Goal: Contribute content: Contribute content

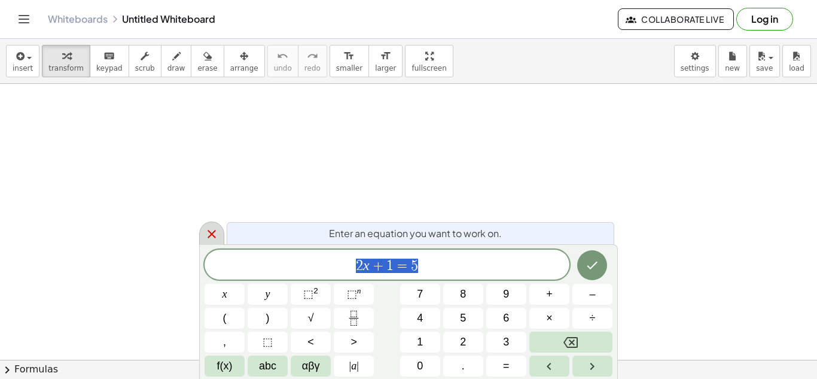
click at [209, 234] on icon at bounding box center [212, 234] width 14 height 14
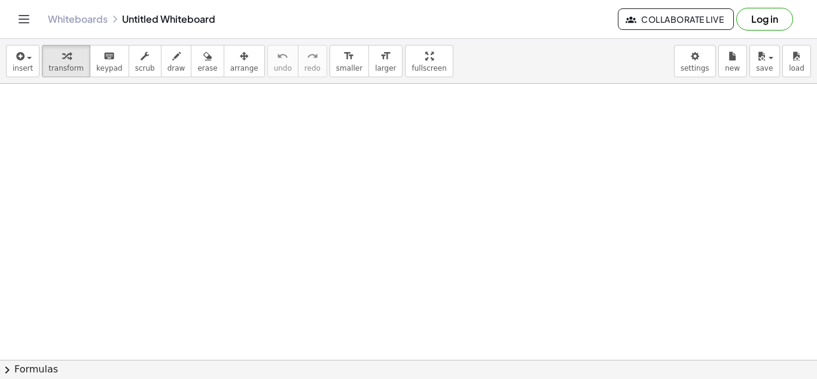
click at [358, 137] on div at bounding box center [408, 359] width 817 height 551
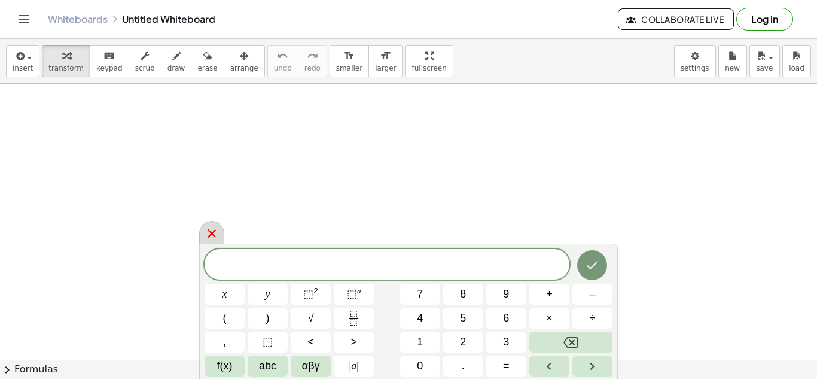
click at [202, 228] on div at bounding box center [211, 232] width 25 height 23
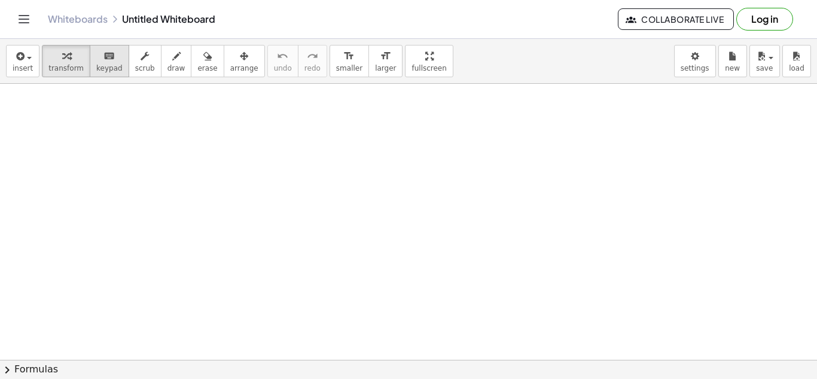
click at [96, 69] on span "keypad" at bounding box center [109, 68] width 26 height 8
click at [81, 100] on div at bounding box center [408, 359] width 817 height 551
click at [70, 112] on div at bounding box center [408, 359] width 817 height 551
click at [23, 60] on icon "button" at bounding box center [19, 56] width 11 height 14
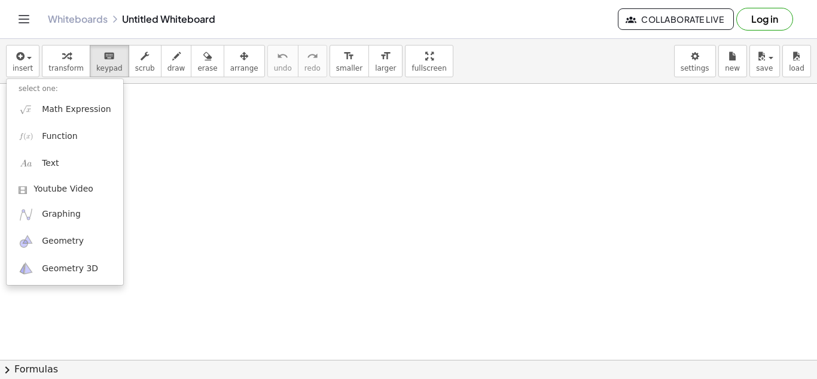
click at [470, 61] on div "insert select one: Math Expression Function Text Youtube Video Graphing Geometr…" at bounding box center [408, 61] width 817 height 45
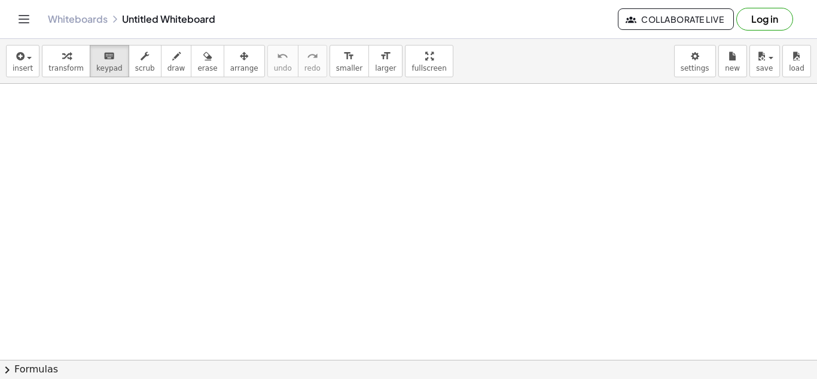
click at [765, 19] on button "Log in" at bounding box center [764, 19] width 57 height 23
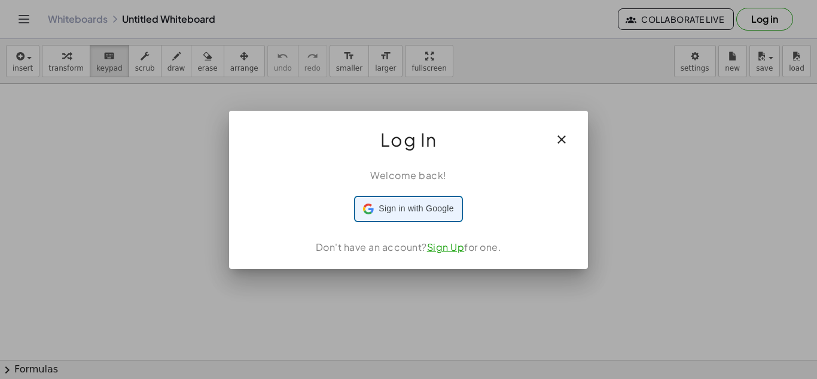
click at [439, 215] on div "Sign in with Google Sign in with Google. Opens in new tab" at bounding box center [408, 208] width 90 height 23
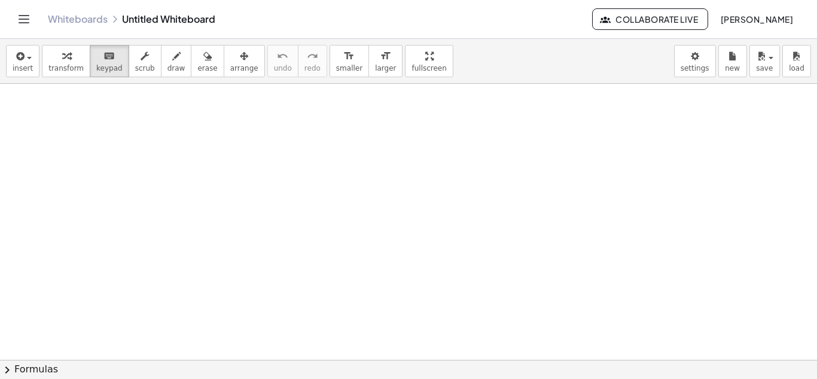
scroll to position [60, 0]
click at [28, 15] on icon "Toggle navigation" at bounding box center [24, 19] width 14 height 14
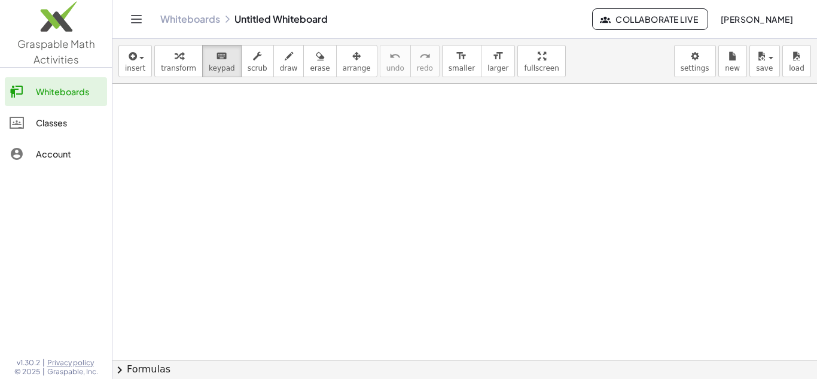
click at [142, 19] on icon "Toggle navigation" at bounding box center [136, 19] width 14 height 14
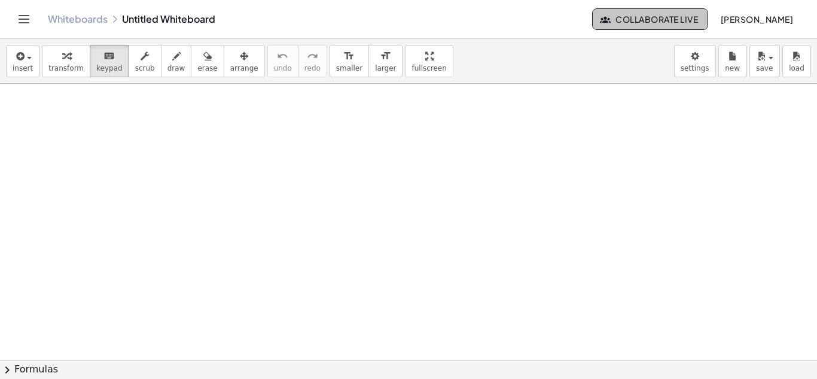
click at [661, 19] on span "Collaborate Live" at bounding box center [650, 19] width 96 height 11
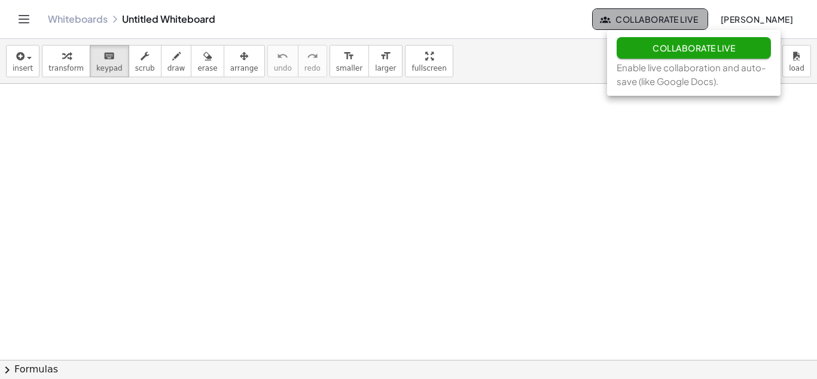
click at [655, 11] on button "Collaborate Live" at bounding box center [650, 19] width 116 height 22
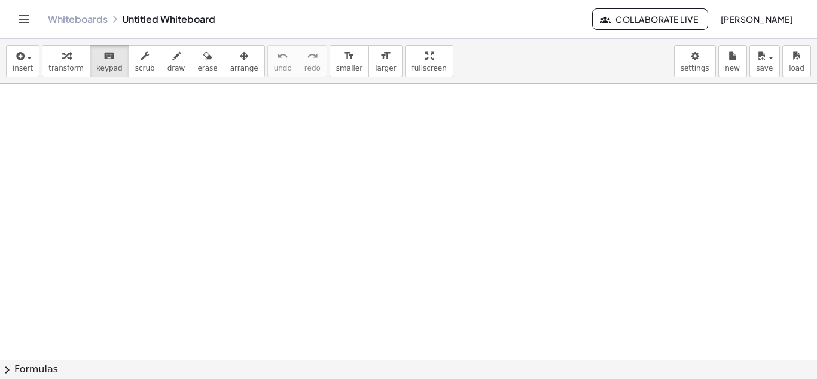
click at [687, 16] on span "Collaborate Live" at bounding box center [650, 19] width 96 height 11
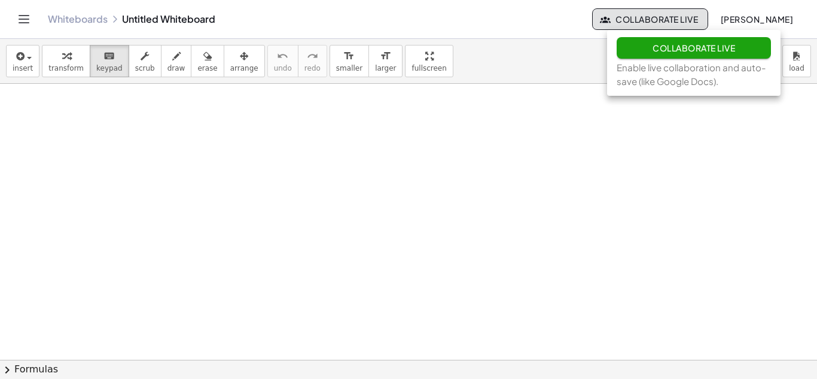
click at [687, 16] on span "Collaborate Live" at bounding box center [650, 19] width 96 height 11
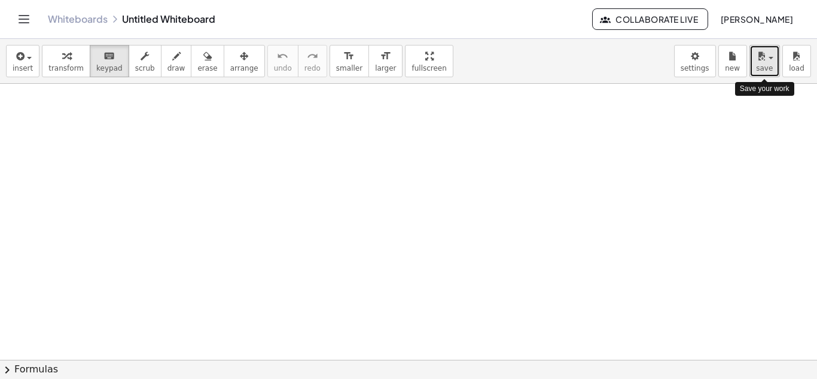
click at [768, 64] on span "save" at bounding box center [764, 68] width 17 height 8
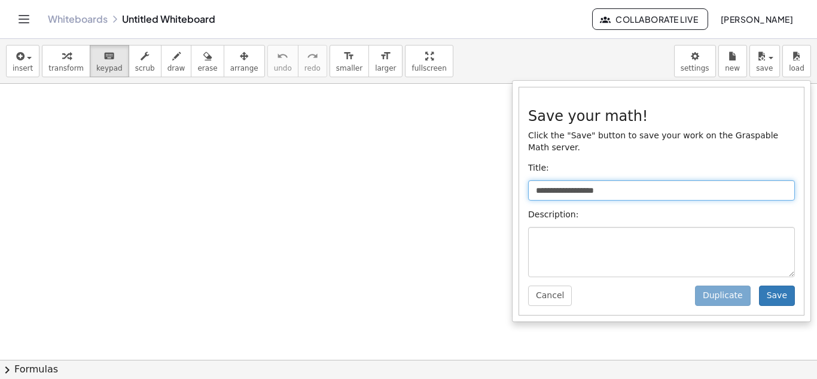
click at [702, 180] on input "**********" at bounding box center [661, 190] width 267 height 20
type input "*"
type input "**********"
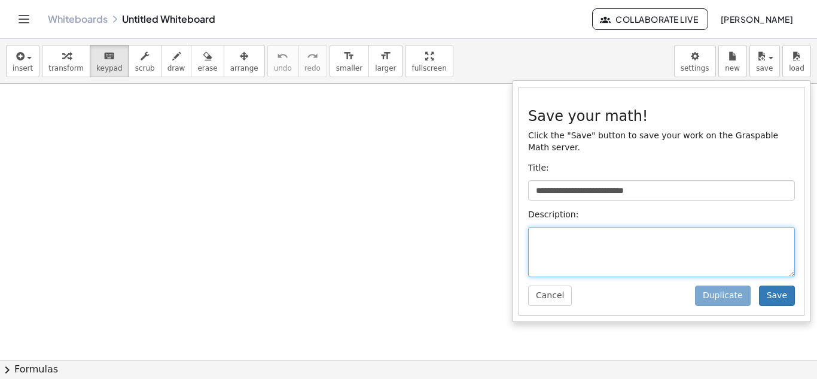
click at [712, 239] on textarea at bounding box center [661, 252] width 267 height 50
type textarea "**********"
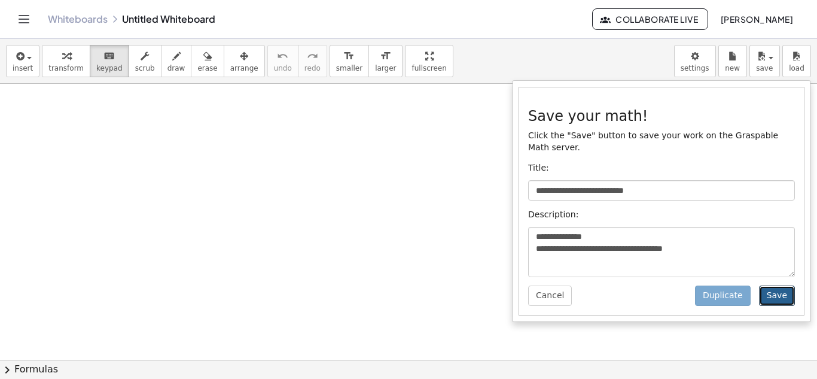
click at [783, 291] on button "Save" at bounding box center [777, 295] width 36 height 20
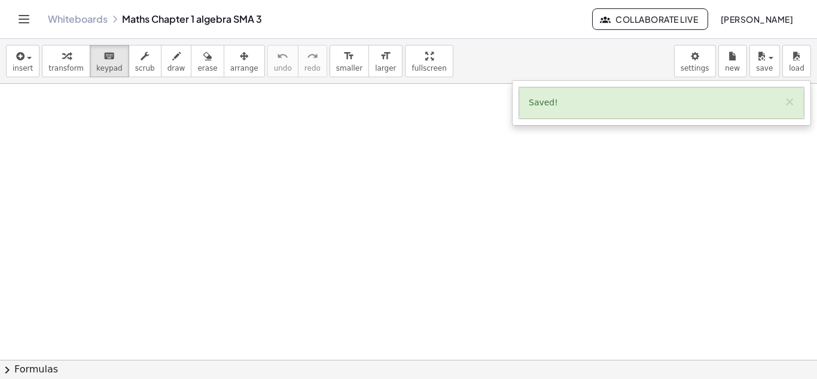
click at [543, 29] on div "Whiteboards Maths Chapter 1 algebra SMA 3 Collaborate Live [PERSON_NAME]" at bounding box center [408, 19] width 788 height 38
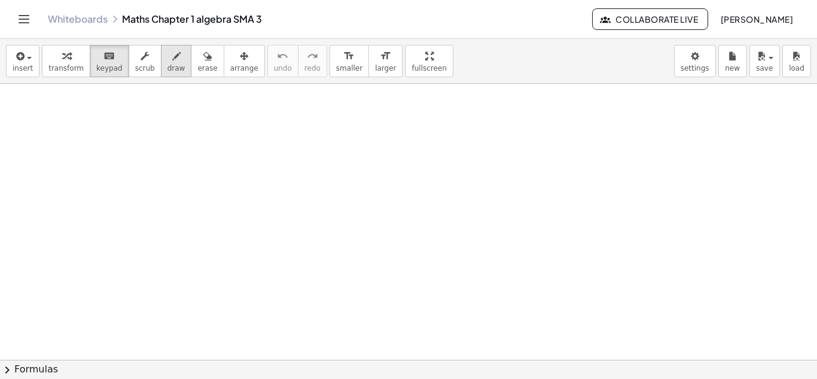
click at [161, 60] on button "draw" at bounding box center [176, 61] width 31 height 32
click at [155, 170] on div at bounding box center [408, 359] width 817 height 551
drag, startPoint x: 174, startPoint y: 175, endPoint x: 188, endPoint y: 194, distance: 23.6
click at [187, 195] on div at bounding box center [408, 359] width 817 height 551
drag, startPoint x: 209, startPoint y: 180, endPoint x: 222, endPoint y: 190, distance: 16.6
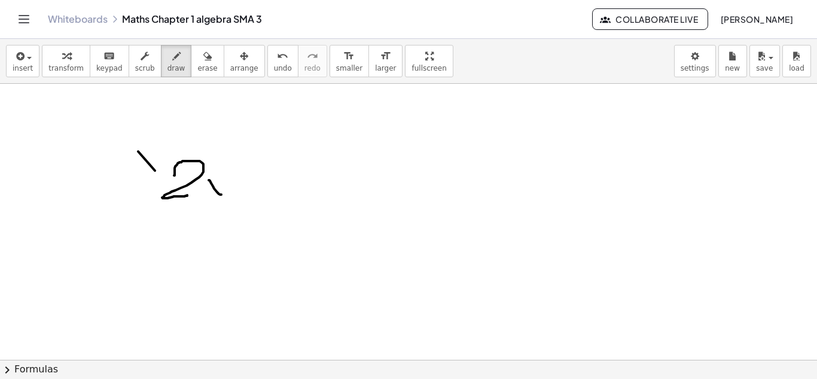
click at [221, 194] on div at bounding box center [408, 359] width 817 height 551
drag, startPoint x: 217, startPoint y: 184, endPoint x: 209, endPoint y: 194, distance: 13.6
click at [209, 194] on div at bounding box center [408, 359] width 817 height 551
drag, startPoint x: 236, startPoint y: 176, endPoint x: 246, endPoint y: 171, distance: 12.0
click at [252, 178] on div at bounding box center [408, 359] width 817 height 551
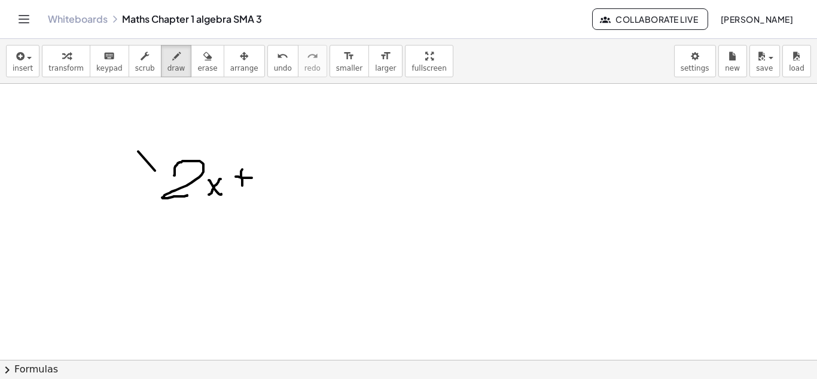
drag, startPoint x: 241, startPoint y: 173, endPoint x: 244, endPoint y: 182, distance: 10.0
click at [243, 189] on div at bounding box center [408, 359] width 817 height 551
drag, startPoint x: 274, startPoint y: 161, endPoint x: 300, endPoint y: 190, distance: 38.5
click at [300, 190] on div at bounding box center [408, 359] width 817 height 551
click at [627, 17] on span "Collaborate Live" at bounding box center [650, 19] width 96 height 11
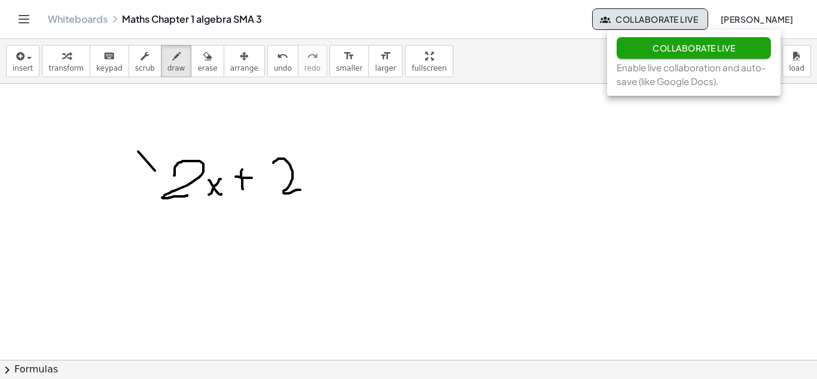
click at [629, 50] on button "Collaborate Live" at bounding box center [694, 48] width 154 height 22
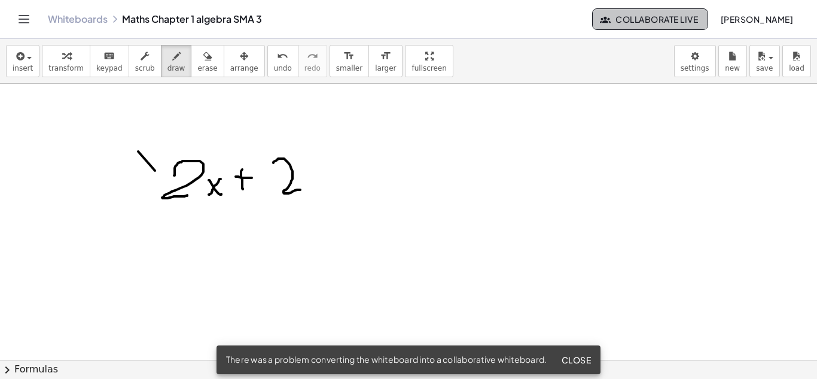
click at [648, 12] on button "Collaborate Live" at bounding box center [650, 19] width 116 height 22
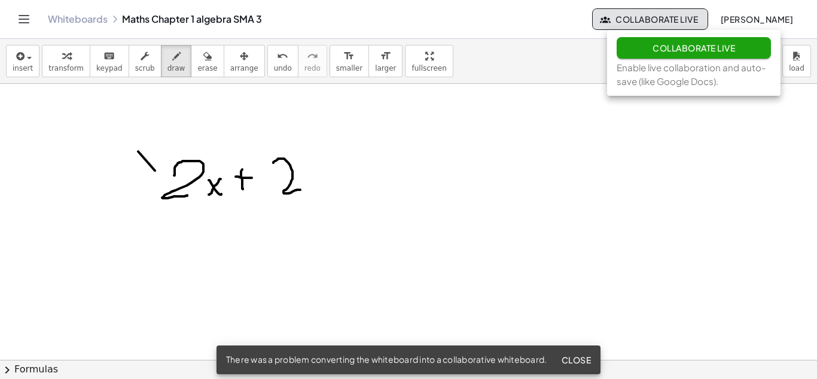
click at [656, 38] on button "Collaborate Live" at bounding box center [694, 48] width 154 height 22
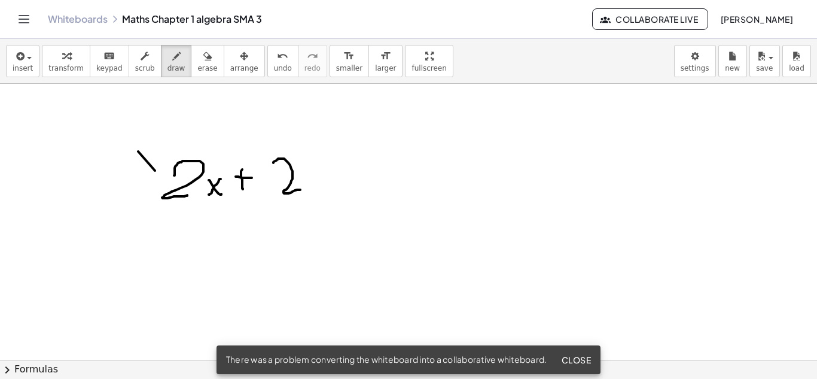
click at [653, 51] on div "insert select one: Math Expression Function Text Youtube Video Graphing Geometr…" at bounding box center [408, 61] width 817 height 45
click at [639, 55] on div "insert select one: Math Expression Function Text Youtube Video Graphing Geometr…" at bounding box center [408, 61] width 817 height 45
click at [203, 55] on icon "button" at bounding box center [207, 56] width 8 height 14
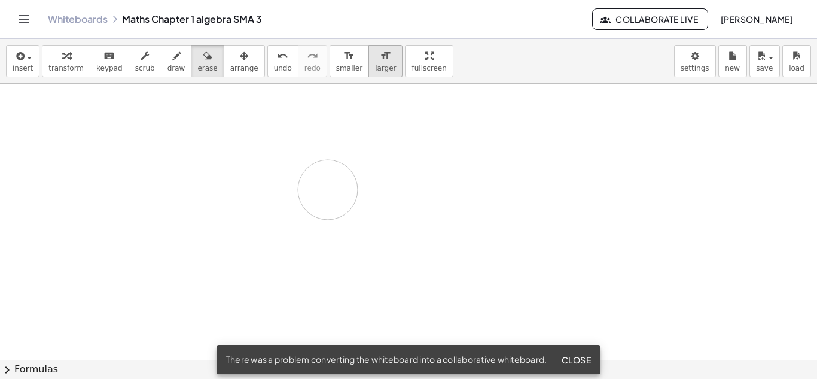
drag, startPoint x: 292, startPoint y: 158, endPoint x: 350, endPoint y: 67, distance: 108.3
click at [330, 190] on div at bounding box center [408, 359] width 817 height 551
click at [230, 58] on div "button" at bounding box center [244, 55] width 28 height 14
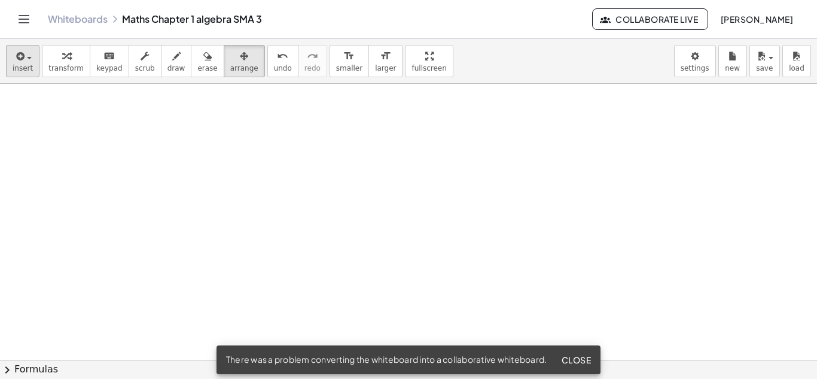
click at [30, 48] on div "insert select one: Math Expression Function Text Youtube Video Graphing Geometr…" at bounding box center [408, 61] width 817 height 45
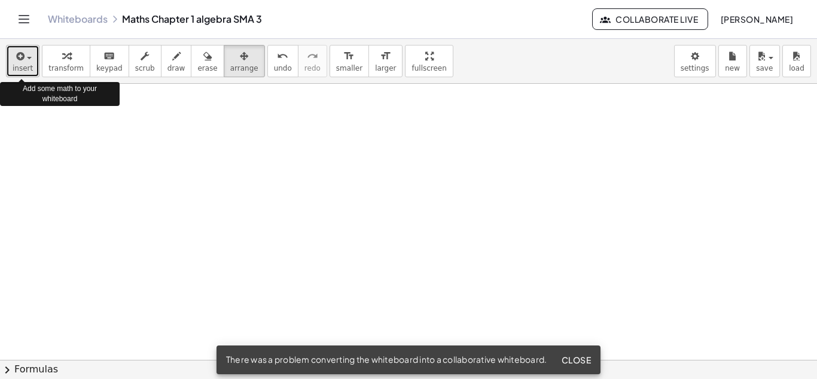
click at [36, 55] on button "insert" at bounding box center [22, 61] width 33 height 32
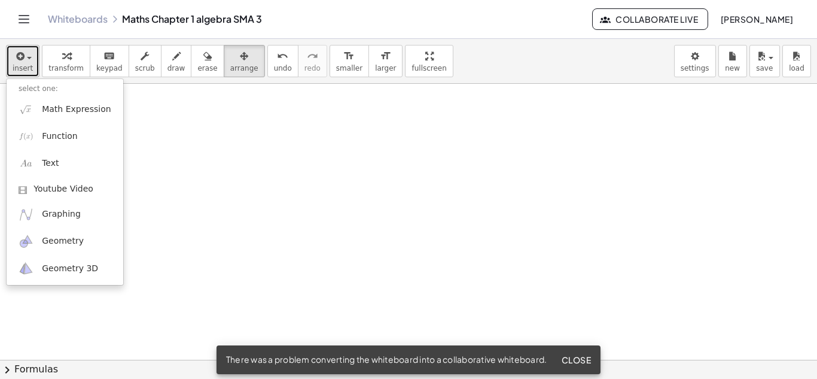
click at [25, 64] on span "insert" at bounding box center [23, 68] width 20 height 8
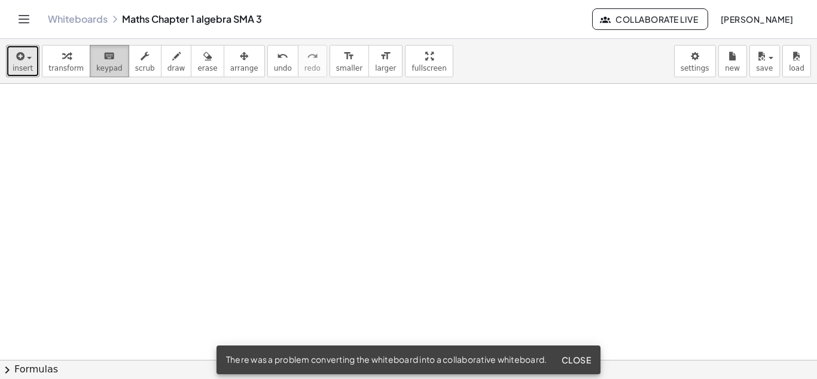
click at [96, 61] on div "keyboard" at bounding box center [109, 55] width 26 height 14
click at [117, 142] on div at bounding box center [408, 359] width 817 height 551
click at [20, 16] on icon "Toggle navigation" at bounding box center [24, 19] width 14 height 14
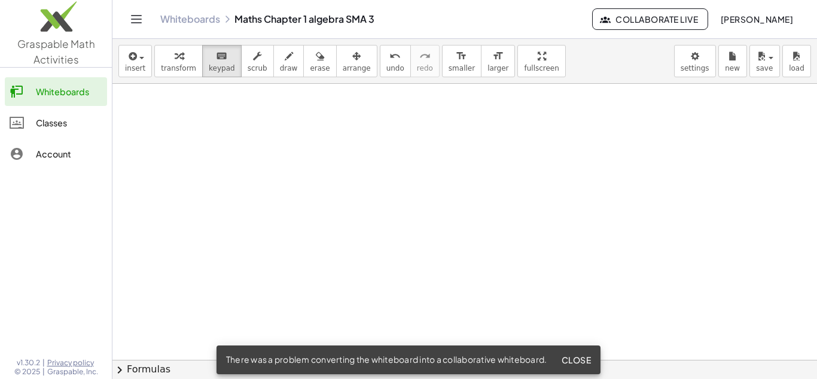
click at [132, 17] on icon "Toggle navigation" at bounding box center [136, 19] width 14 height 14
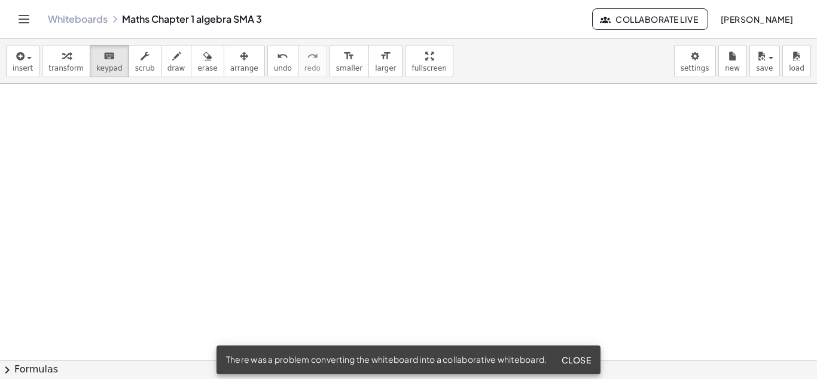
click at [668, 148] on div at bounding box center [408, 359] width 817 height 551
click at [501, 66] on div "insert select one: Math Expression Function Text Youtube Video Graphing Geometr…" at bounding box center [408, 61] width 817 height 45
